Goal: Task Accomplishment & Management: Use online tool/utility

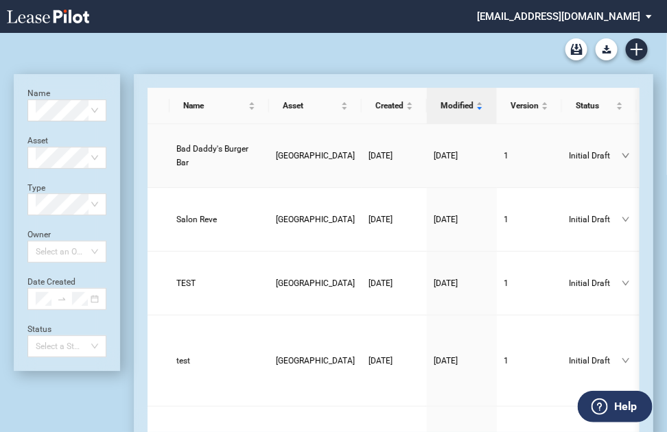
click at [196, 145] on span "Bad Daddy's Burger Bar" at bounding box center [212, 155] width 72 height 23
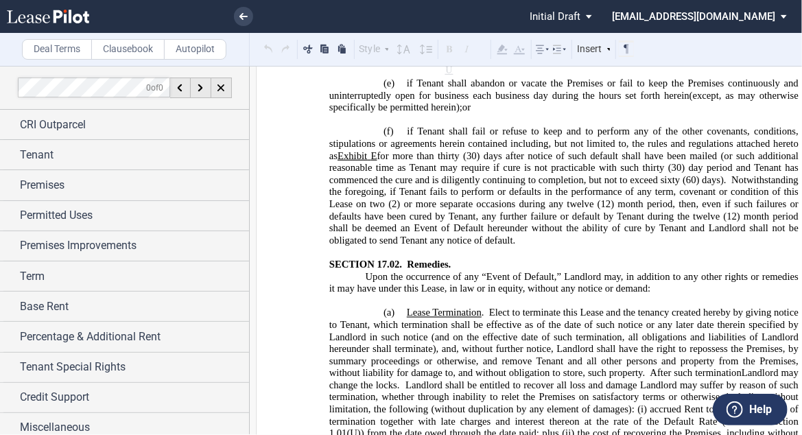
scroll to position [17077, 0]
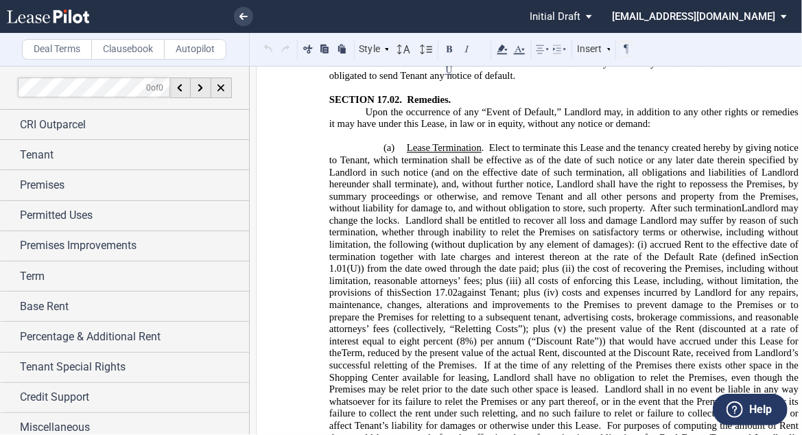
drag, startPoint x: 514, startPoint y: 241, endPoint x: 498, endPoint y: 262, distance: 25.9
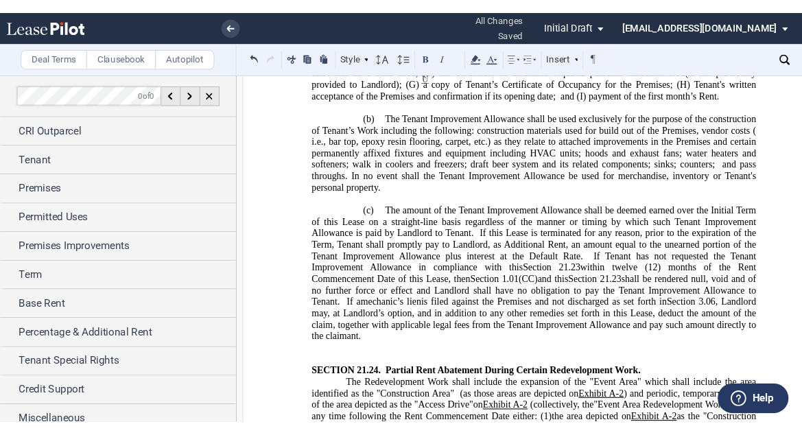
scroll to position [23501, 0]
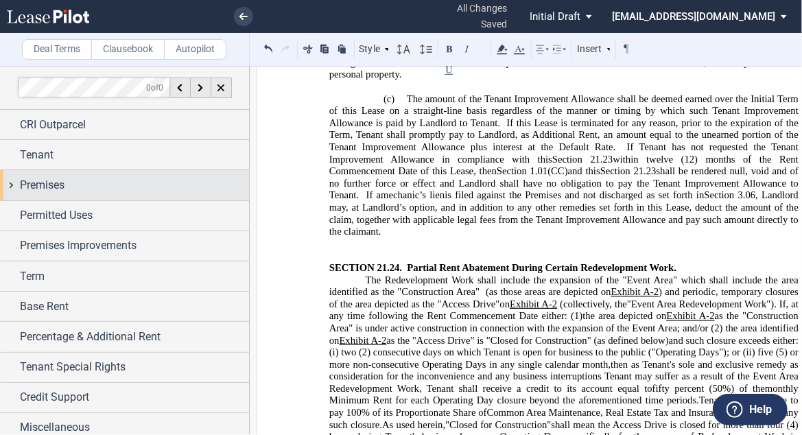
click at [121, 191] on div "Premises" at bounding box center [134, 185] width 229 height 16
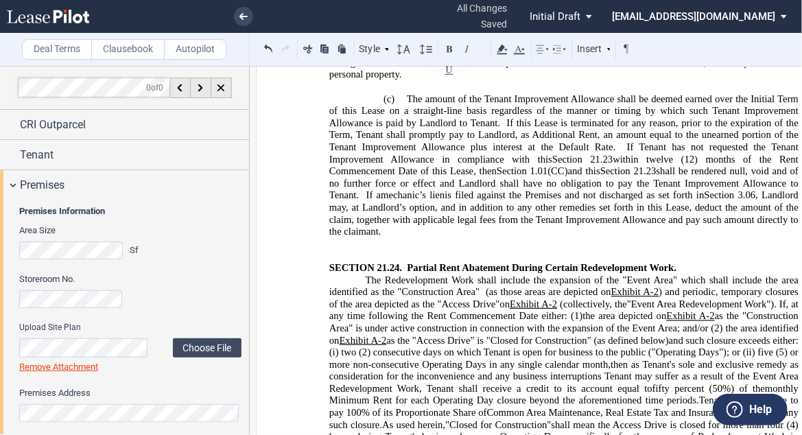
scroll to position [55, 0]
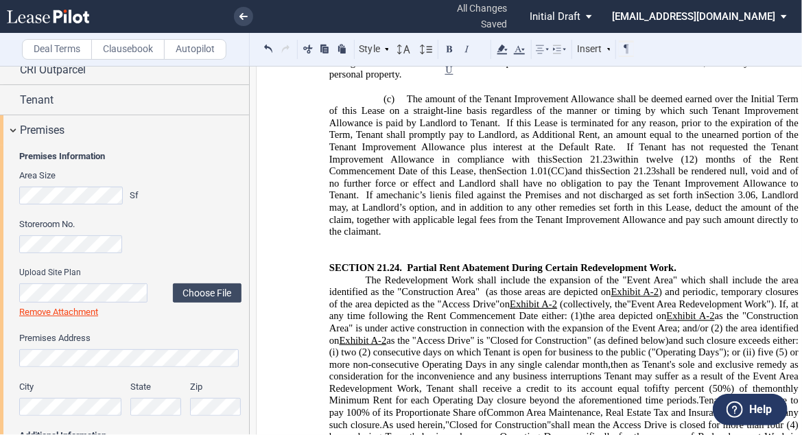
click at [40, 312] on link "Remove Attachment" at bounding box center [58, 312] width 79 height 10
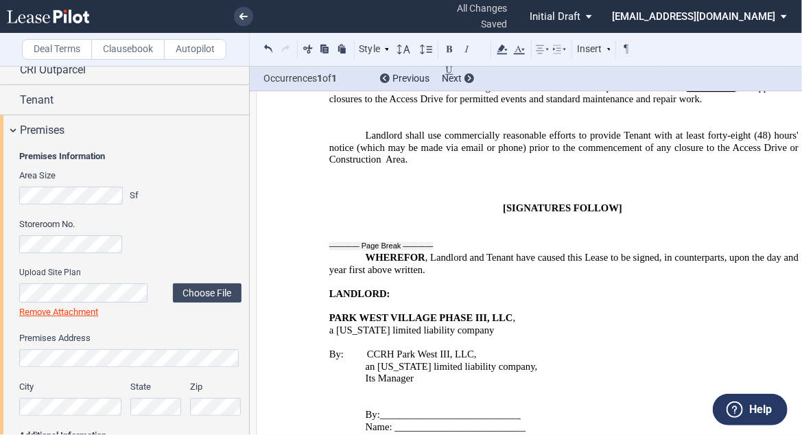
scroll to position [23885, 0]
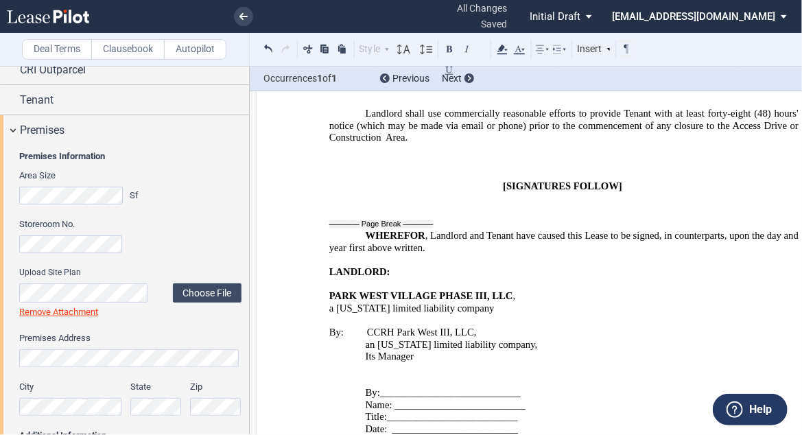
drag, startPoint x: 593, startPoint y: 124, endPoint x: 498, endPoint y: 122, distance: 94.7
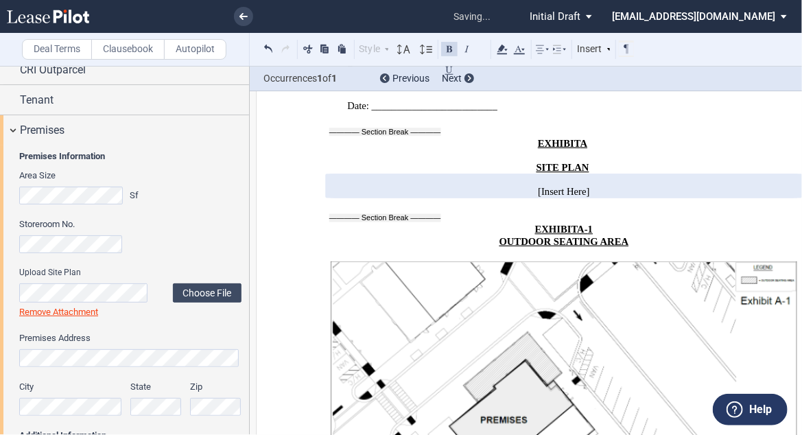
scroll to position [24434, 0]
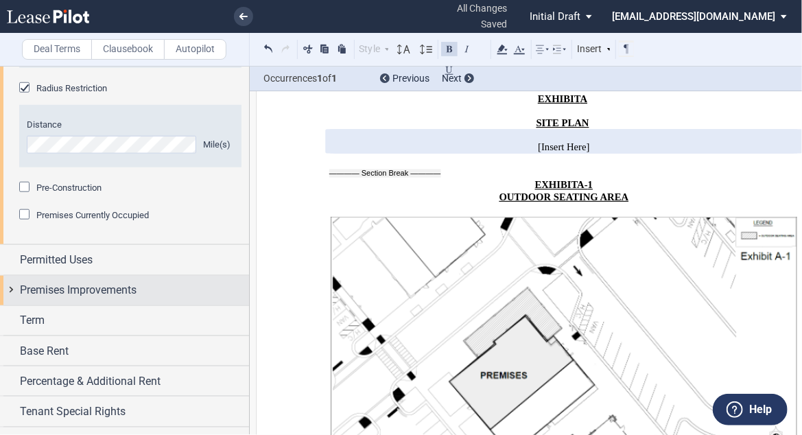
scroll to position [590, 0]
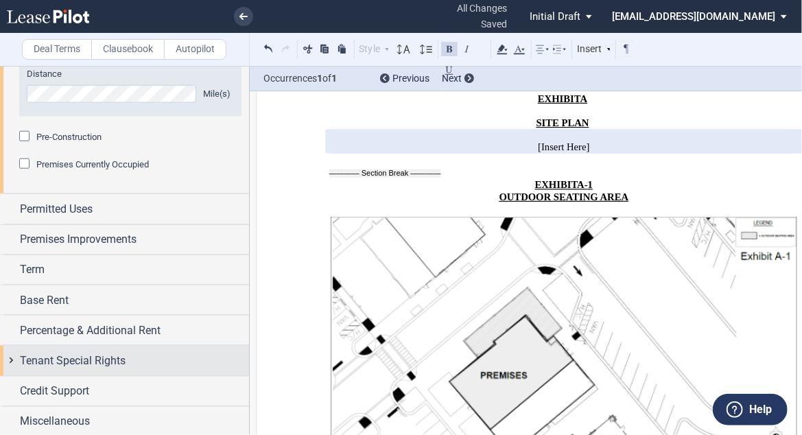
click at [115, 356] on span "Tenant Special Rights" at bounding box center [73, 361] width 106 height 16
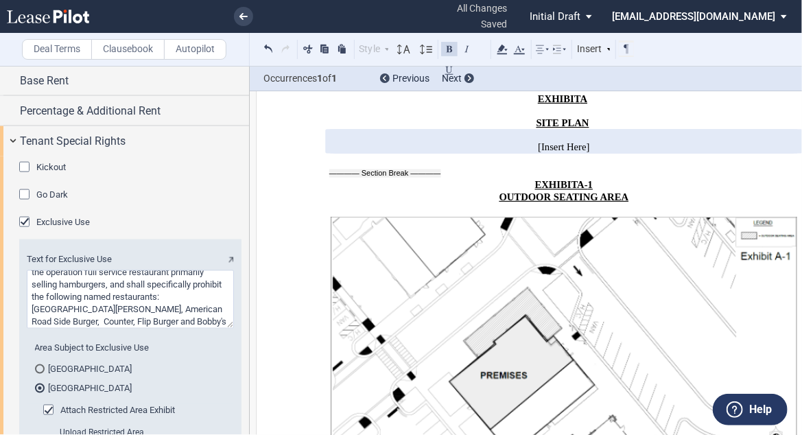
scroll to position [1030, 0]
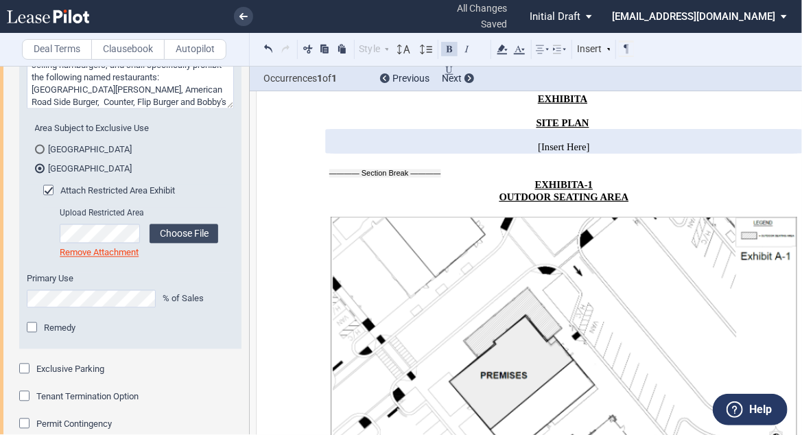
click at [130, 253] on link "Remove Attachment" at bounding box center [99, 253] width 79 height 10
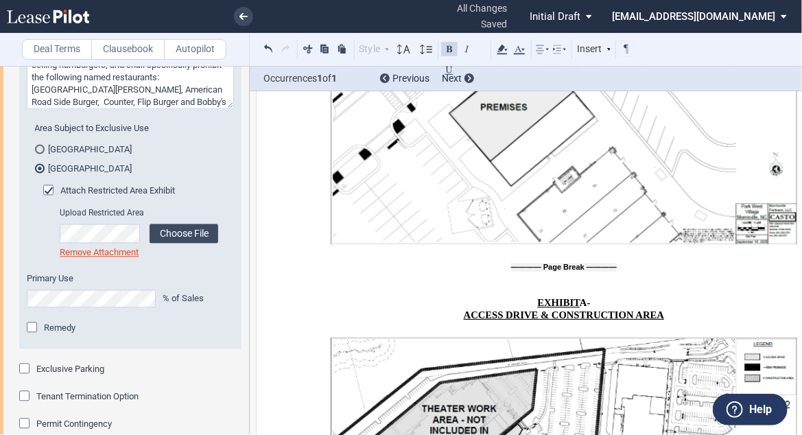
scroll to position [24698, 0]
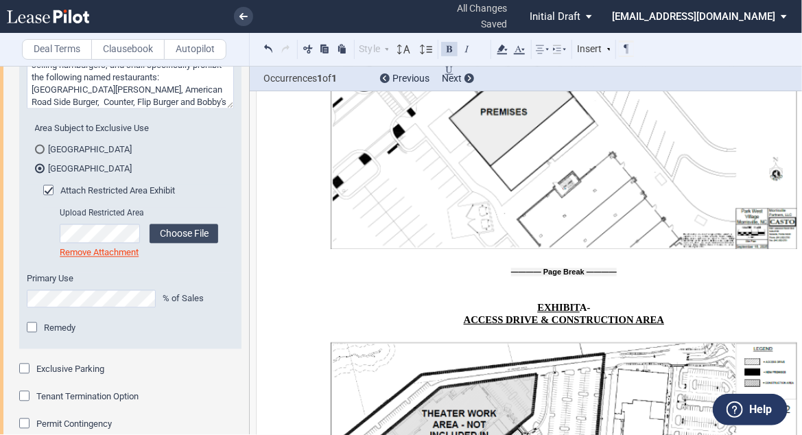
drag, startPoint x: 568, startPoint y: 208, endPoint x: 504, endPoint y: 224, distance: 65.8
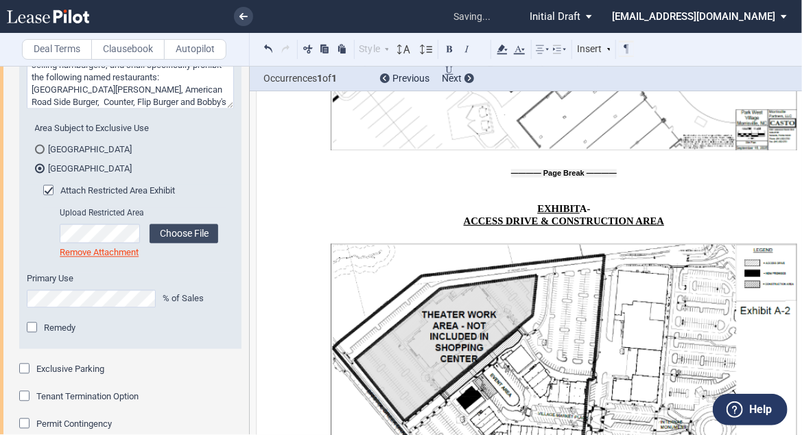
scroll to position [24972, 0]
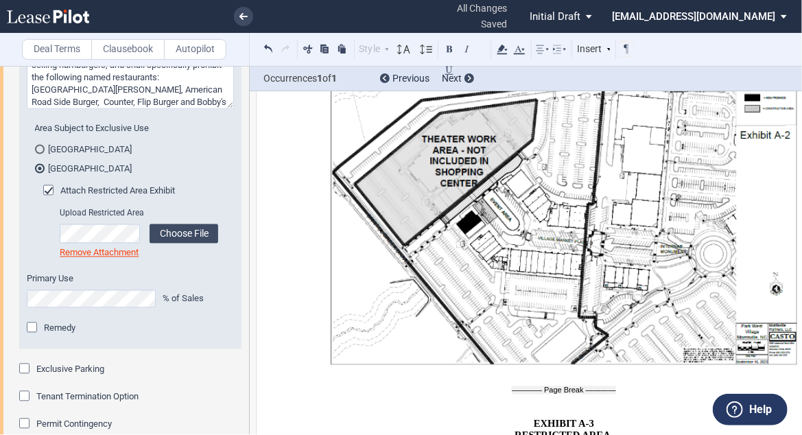
drag, startPoint x: 748, startPoint y: 155, endPoint x: 756, endPoint y: 153, distance: 8.5
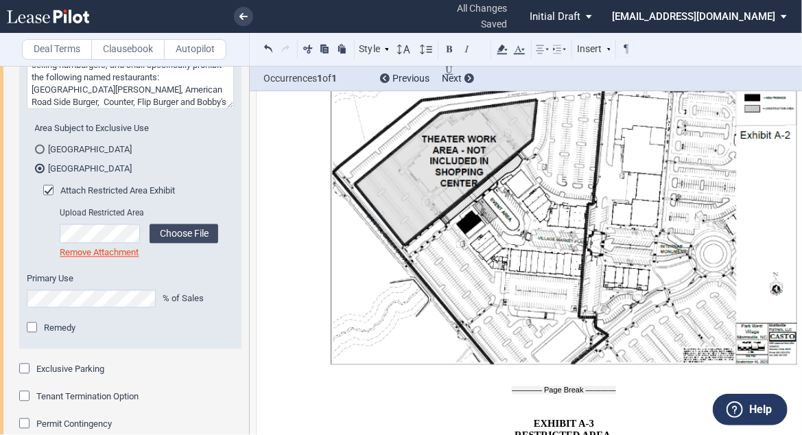
drag, startPoint x: 714, startPoint y: 155, endPoint x: 723, endPoint y: 154, distance: 8.3
drag, startPoint x: 452, startPoint y: 172, endPoint x: 518, endPoint y: 171, distance: 65.9
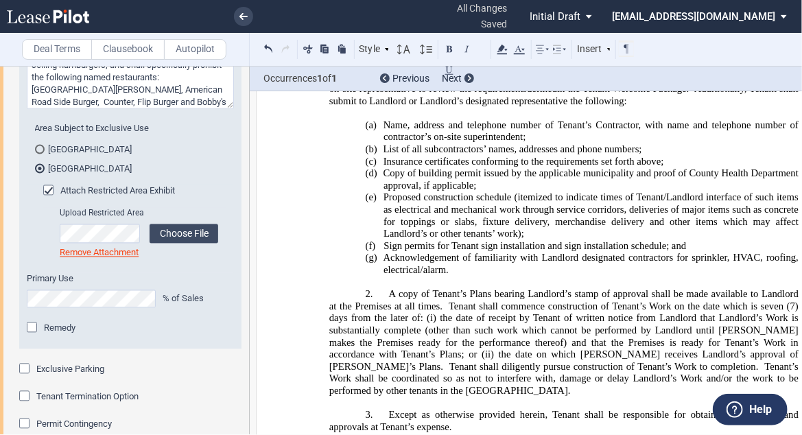
scroll to position [26949, 0]
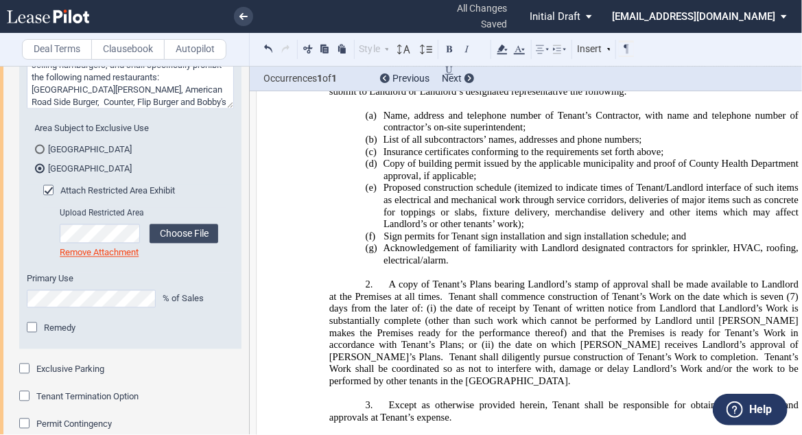
drag, startPoint x: 447, startPoint y: 130, endPoint x: 655, endPoint y: 133, distance: 208.0
click at [502, 51] on icon at bounding box center [502, 49] width 16 height 16
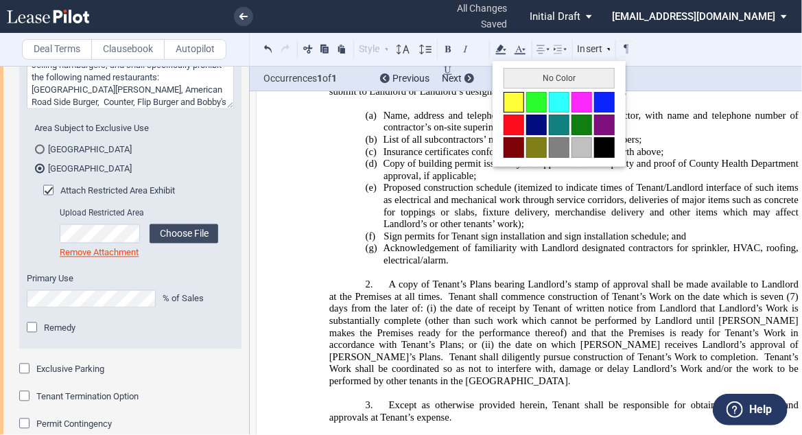
click at [511, 95] on button at bounding box center [514, 102] width 21 height 21
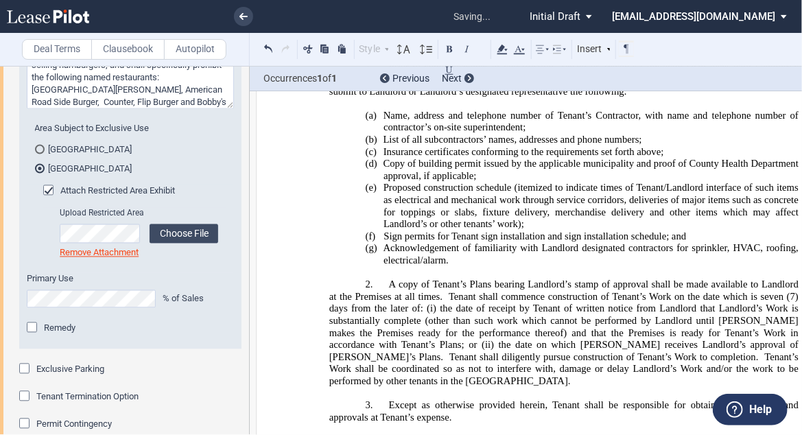
drag, startPoint x: 425, startPoint y: 146, endPoint x: 586, endPoint y: 38, distance: 193.6
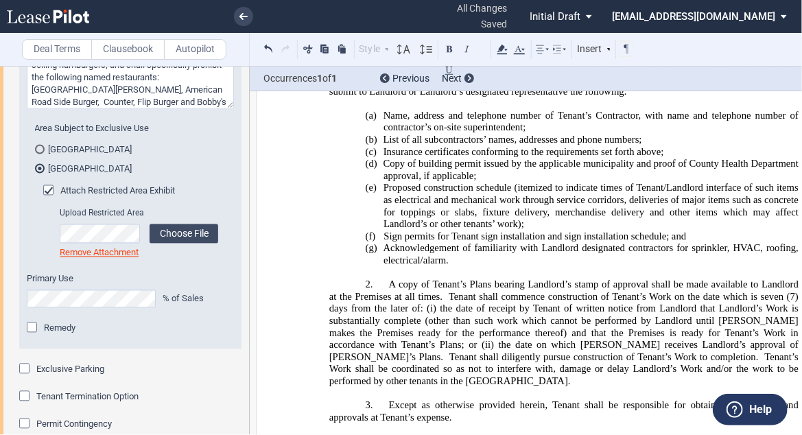
click at [447, 50] on button at bounding box center [449, 48] width 16 height 16
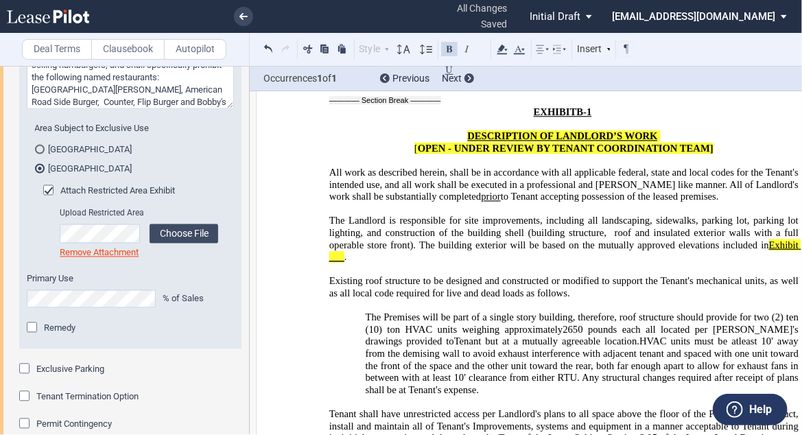
scroll to position [27992, 0]
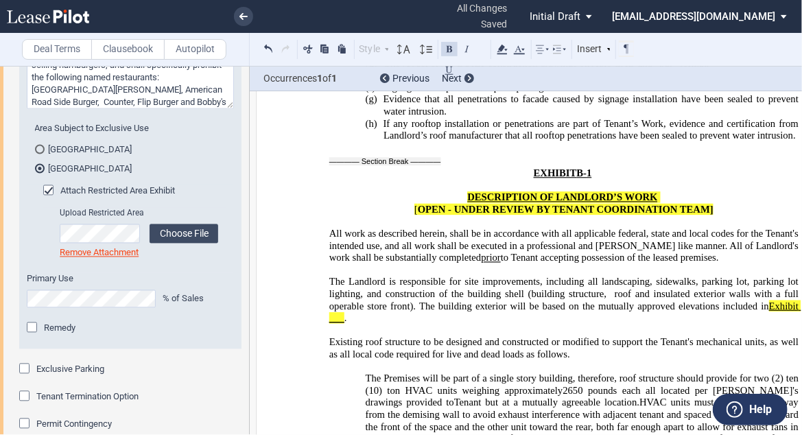
drag, startPoint x: 524, startPoint y: 280, endPoint x: 478, endPoint y: 296, distance: 48.0
click at [170, 228] on label "Choose File" at bounding box center [184, 233] width 69 height 19
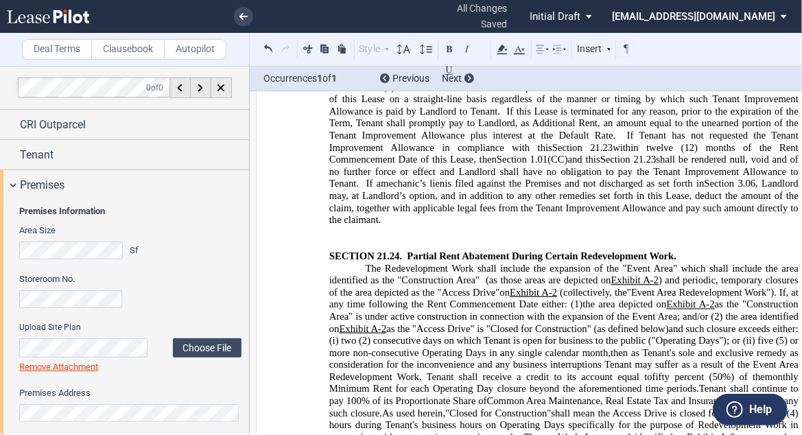
scroll to position [55, 0]
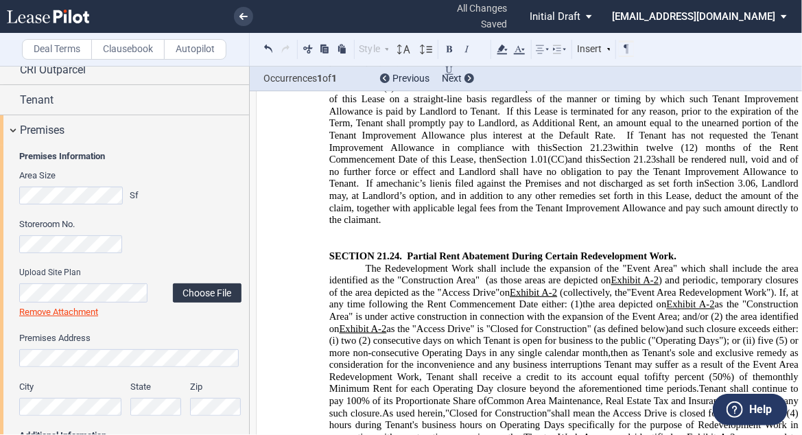
click at [188, 293] on label "Choose File" at bounding box center [207, 292] width 69 height 19
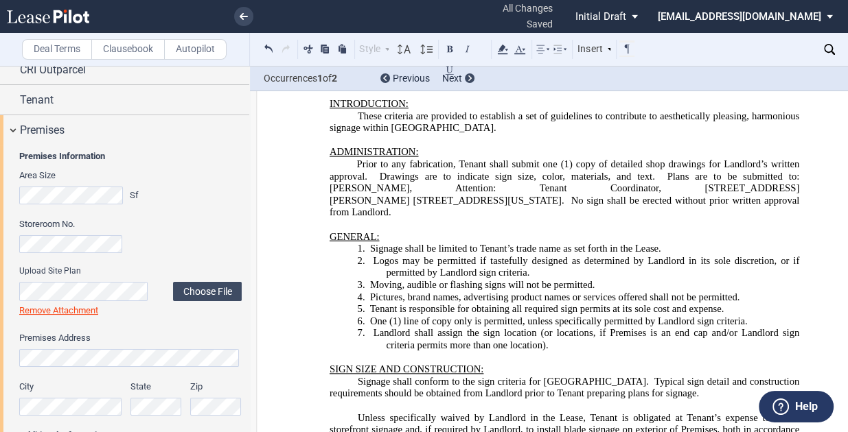
scroll to position [30248, 0]
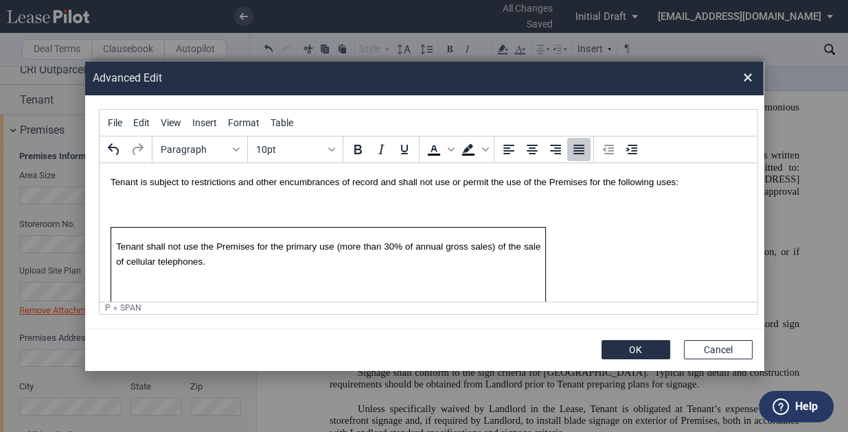
scroll to position [0, 0]
click at [636, 344] on button "OK" at bounding box center [635, 349] width 69 height 19
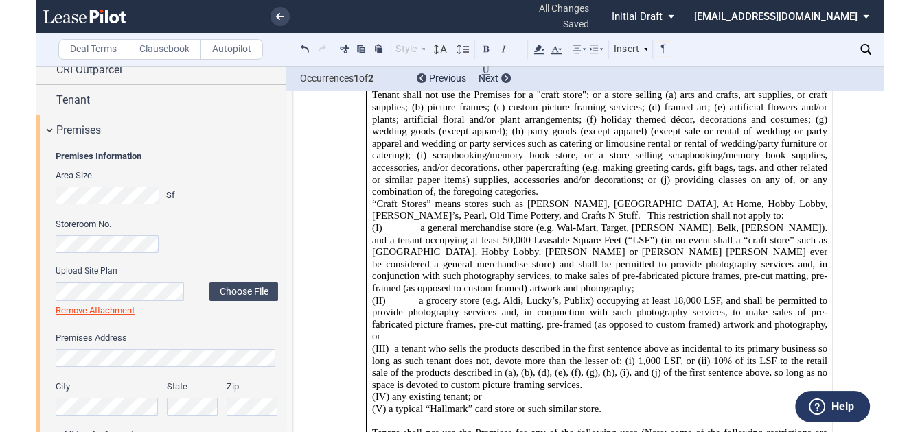
scroll to position [32664, 0]
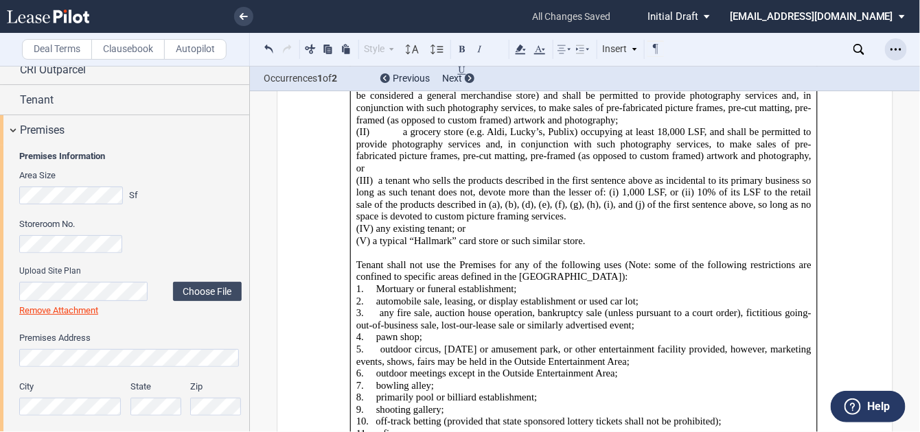
click at [802, 49] on use "Open Lease options menu" at bounding box center [895, 49] width 11 height 2
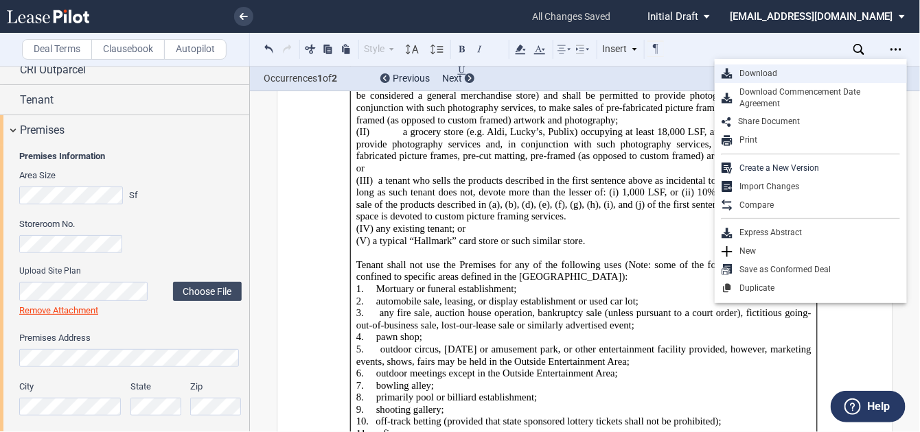
click at [802, 73] on div "Download" at bounding box center [815, 74] width 167 height 12
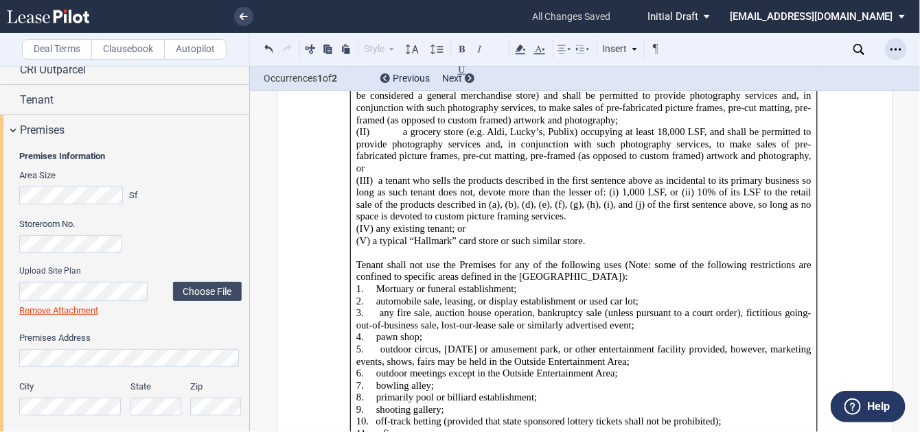
click at [802, 45] on icon "Open Lease options menu" at bounding box center [895, 49] width 11 height 11
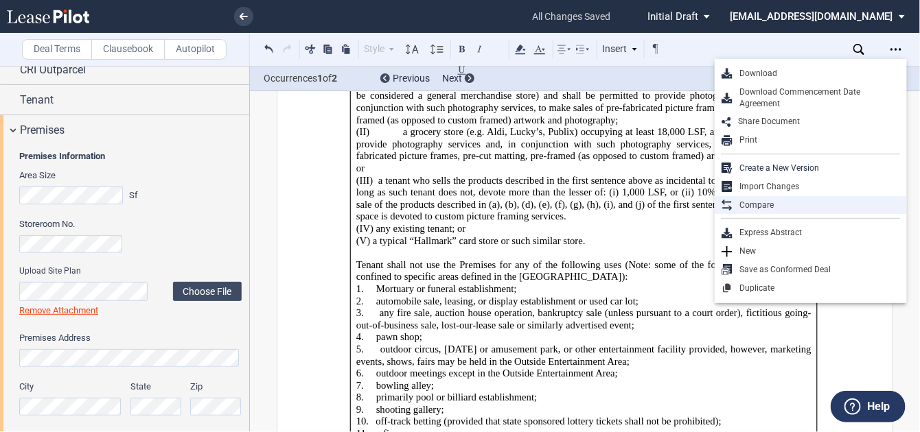
click at [791, 205] on div "Compare" at bounding box center [815, 206] width 167 height 12
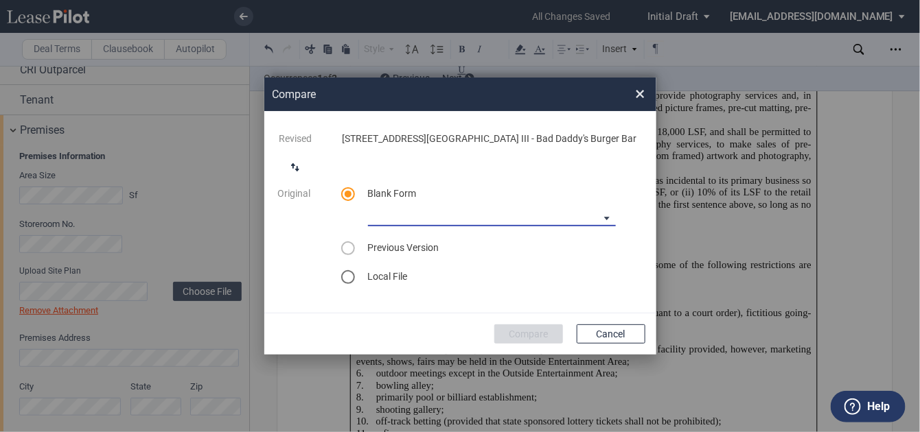
click at [611, 221] on md-select "CASTO North Carolina Lease Blank CASTO Ohio Lease Blank CASTO Hartwell Village …" at bounding box center [492, 216] width 248 height 21
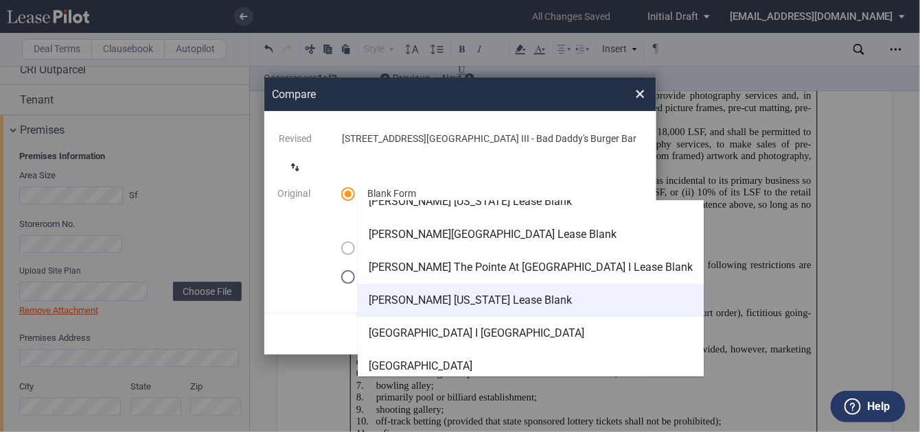
scroll to position [121, 0]
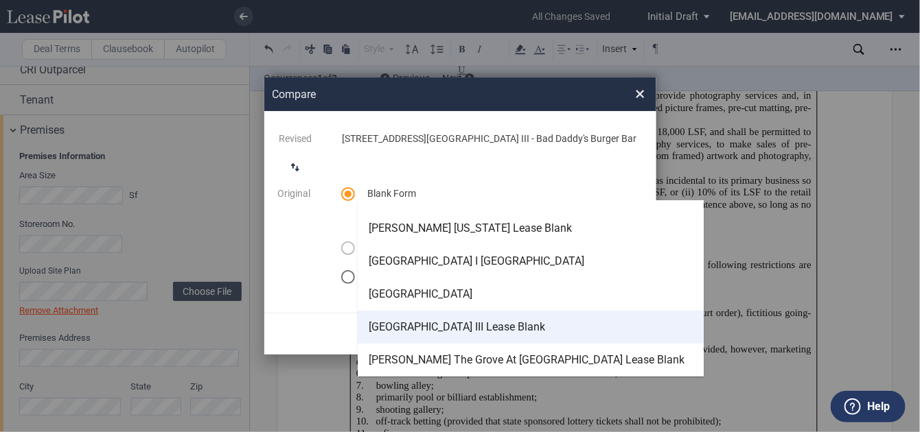
click at [521, 320] on div "CASTO Park West Village III Lease Blank" at bounding box center [457, 327] width 176 height 15
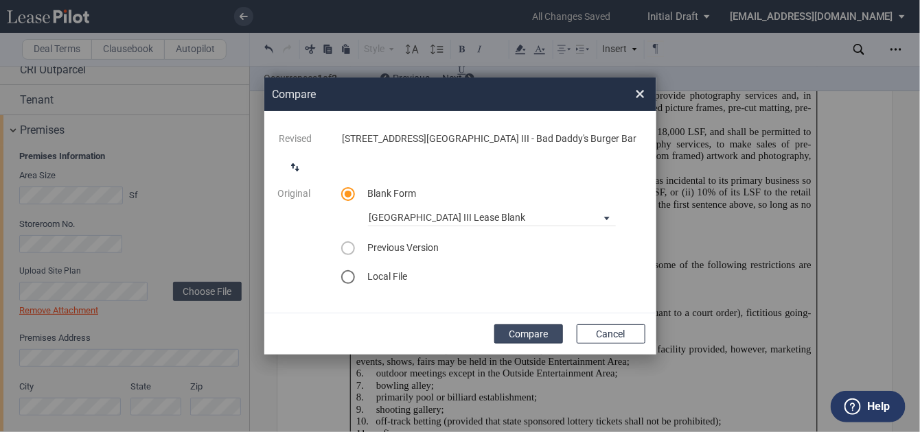
click at [544, 329] on button "Compare" at bounding box center [528, 334] width 69 height 19
